Goal: Communication & Community: Answer question/provide support

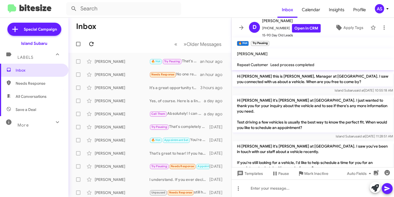
scroll to position [372, 0]
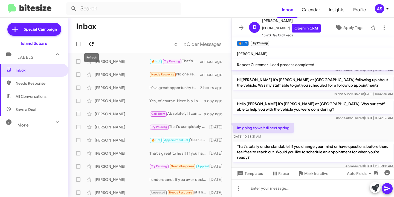
click at [91, 43] on icon at bounding box center [91, 44] width 7 height 7
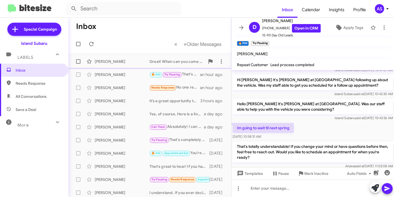
click at [121, 60] on div "[PERSON_NAME]" at bounding box center [122, 61] width 55 height 5
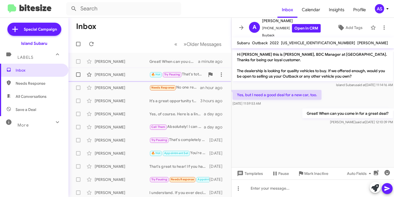
click at [119, 80] on div "[PERSON_NAME] 🔥 Hot Try Pausing That's totally understandable! If you change yo…" at bounding box center [150, 74] width 154 height 11
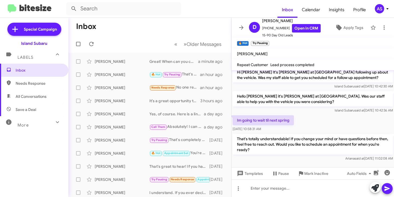
scroll to position [383, 0]
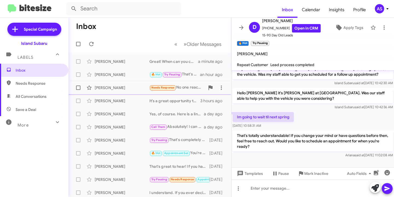
click at [127, 92] on div "[PERSON_NAME] Needs Response No one reached out. I'm waiting for the 2026 model…" at bounding box center [150, 87] width 154 height 11
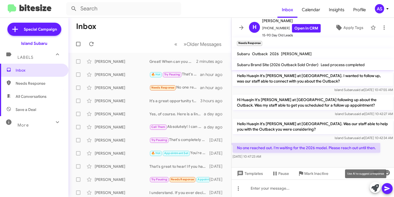
click at [372, 187] on icon at bounding box center [375, 188] width 8 height 8
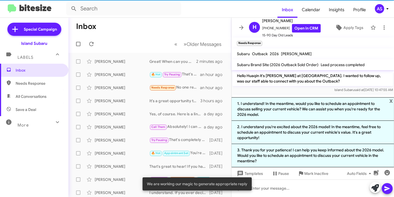
scroll to position [207, 0]
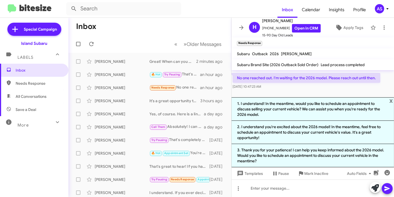
drag, startPoint x: 318, startPoint y: 115, endPoint x: 315, endPoint y: 118, distance: 4.1
click at [318, 115] on li "1. I understand! In the meantime, would you like to schedule an appointment to …" at bounding box center [312, 109] width 163 height 24
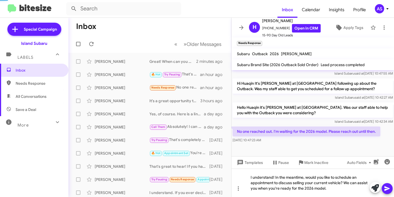
scroll to position [148, 0]
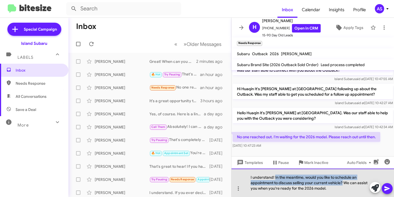
drag, startPoint x: 332, startPoint y: 184, endPoint x: 275, endPoint y: 175, distance: 58.5
click at [275, 175] on div "I understand! In the meantime, would you like to schedule an appointment to dis…" at bounding box center [312, 183] width 163 height 28
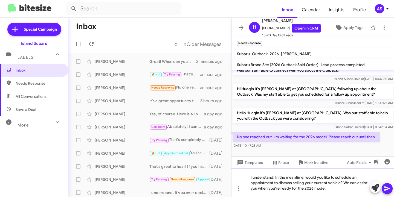
scroll to position [143, 0]
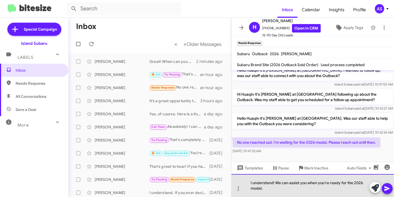
click at [274, 191] on div "I understand! We can assist you when you're ready for the 2026 model." at bounding box center [312, 185] width 163 height 23
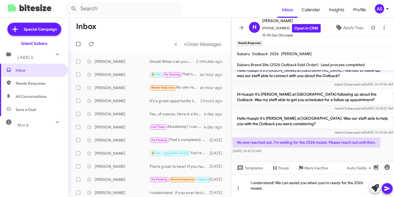
click at [387, 190] on icon at bounding box center [386, 189] width 5 height 5
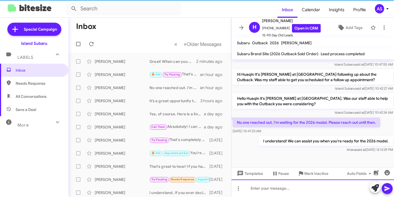
scroll to position [146, 0]
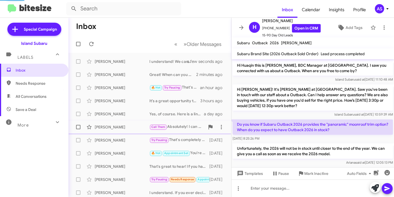
scroll to position [146, 0]
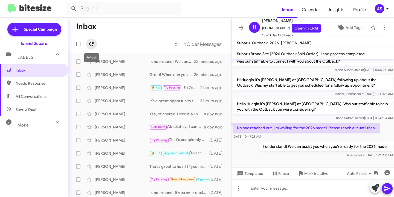
click at [91, 41] on icon at bounding box center [91, 44] width 7 height 7
click at [125, 76] on div "[PERSON_NAME]" at bounding box center [122, 74] width 55 height 5
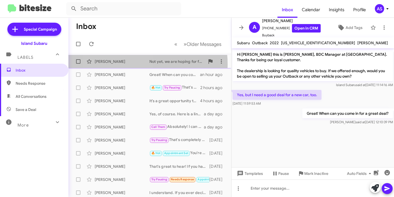
click at [121, 65] on div "Huaqin Liang Not yet, we are hoping for fall! 23 minutes ago" at bounding box center [150, 61] width 154 height 11
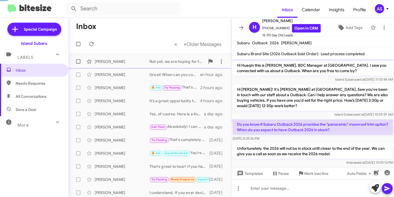
scroll to position [186, 0]
